Goal: Task Accomplishment & Management: Use online tool/utility

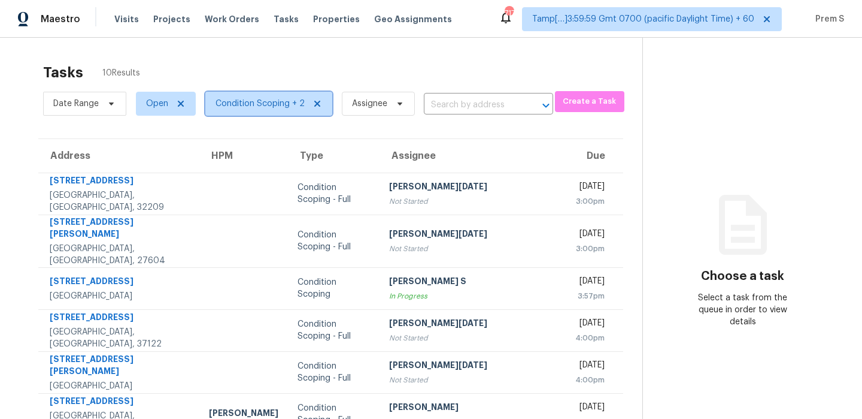
click at [303, 98] on span "Condition Scoping + 2" at bounding box center [268, 104] width 127 height 24
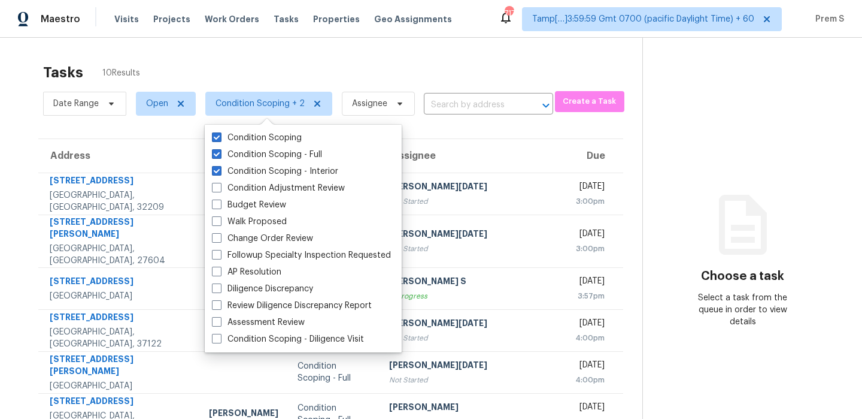
click at [325, 61] on div "Tasks 10 Results" at bounding box center [342, 72] width 599 height 31
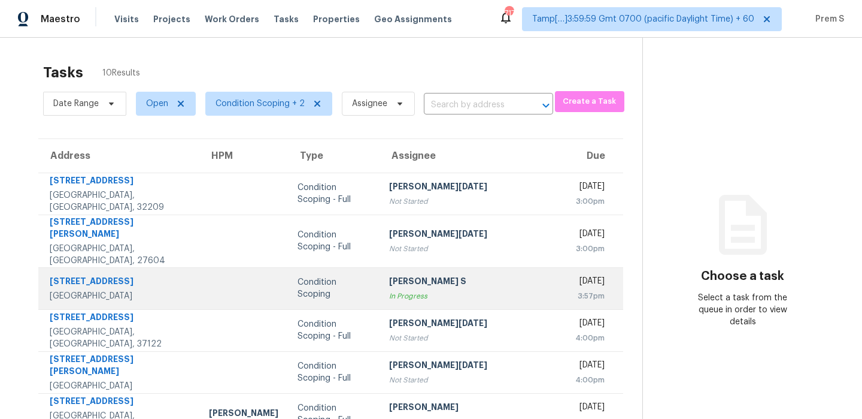
scroll to position [183, 0]
